Goal: Use online tool/utility

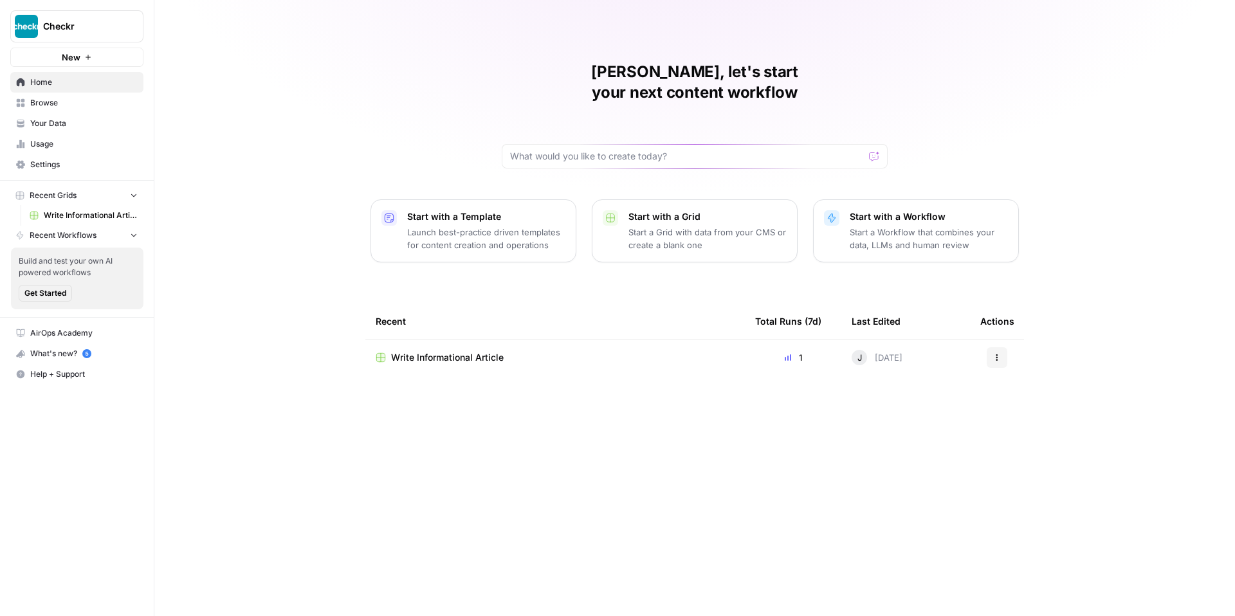
click at [556, 351] on div "Write Informational Article" at bounding box center [555, 357] width 359 height 13
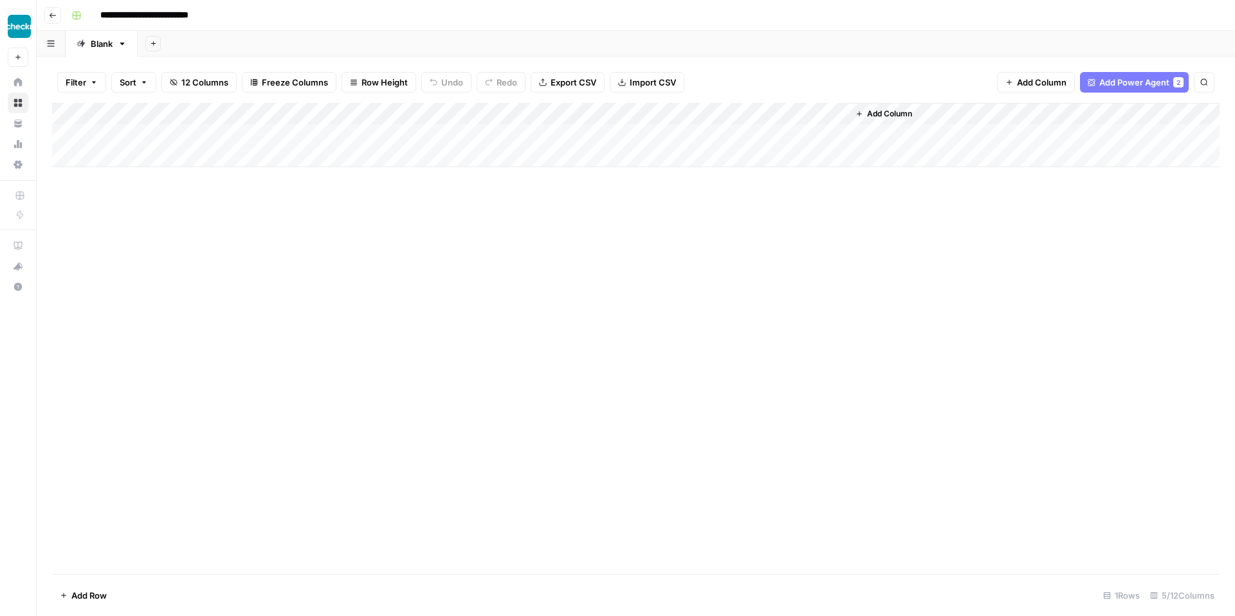
click at [381, 118] on div "Add Column" at bounding box center [635, 135] width 1167 height 64
click at [556, 248] on div "Add Column" at bounding box center [635, 338] width 1167 height 471
click at [406, 113] on div "Add Column" at bounding box center [635, 135] width 1167 height 64
type input "Create Content Brief from Keyword"
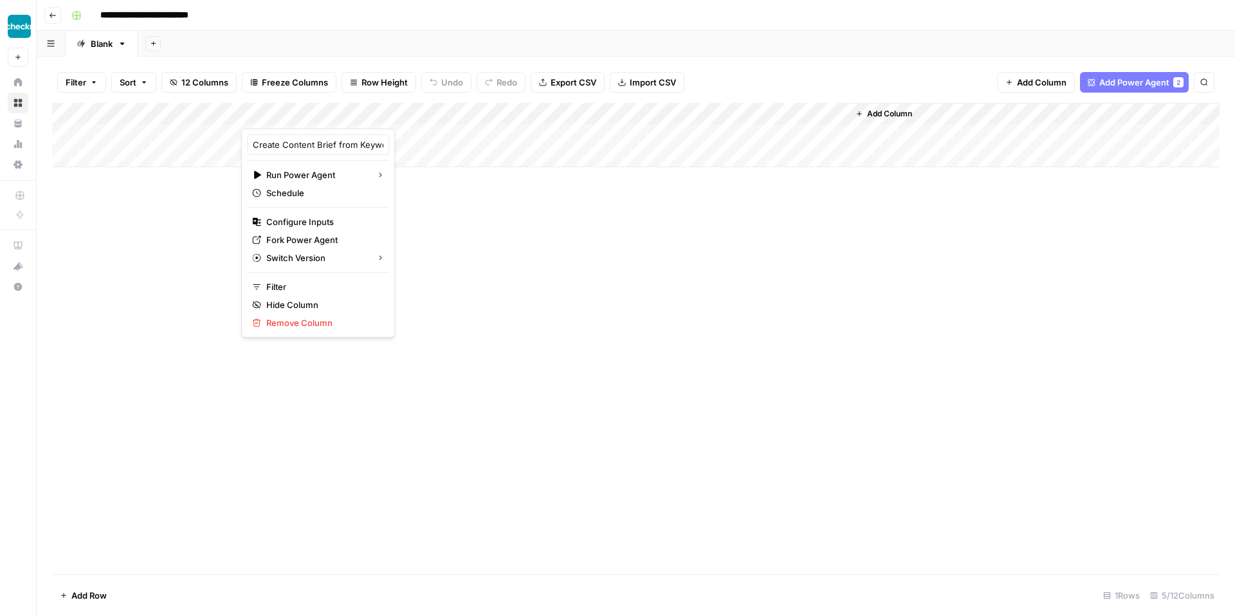
click at [457, 269] on div "Add Column" at bounding box center [635, 338] width 1167 height 471
